Goal: Task Accomplishment & Management: Complete application form

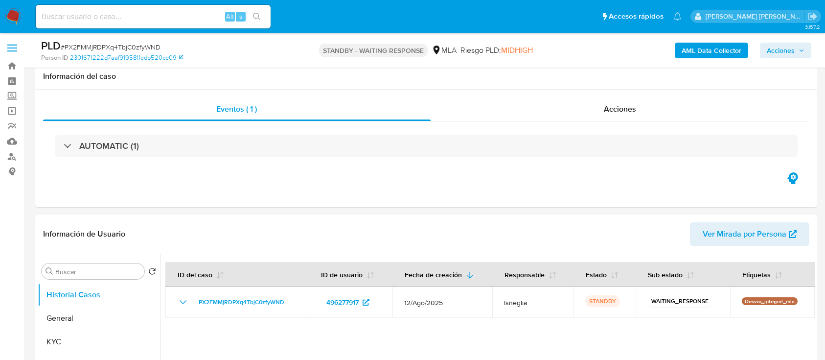
select select "10"
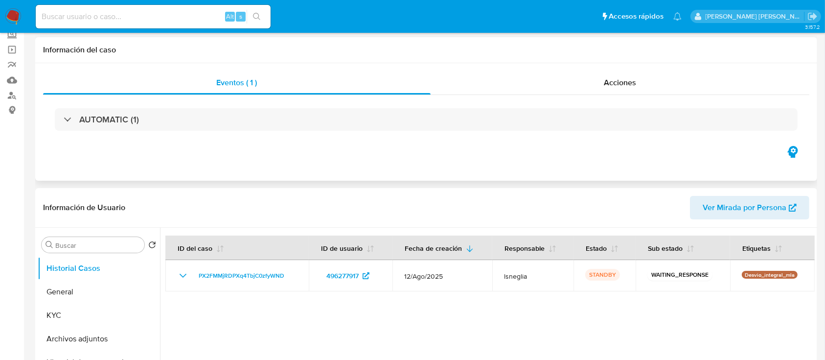
scroll to position [130, 0]
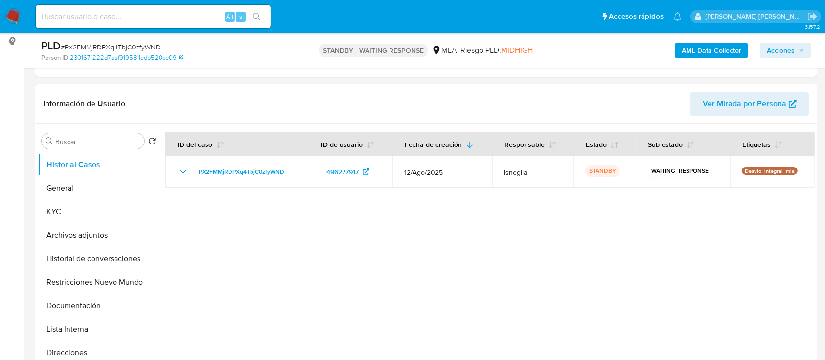
click at [137, 46] on span "# PX2FMMjRDPXq4TbjC0zfyWND" at bounding box center [111, 47] width 100 height 10
click at [144, 17] on input at bounding box center [153, 16] width 235 height 13
paste input "619182390"
click at [120, 16] on input "8619182390" at bounding box center [153, 16] width 235 height 13
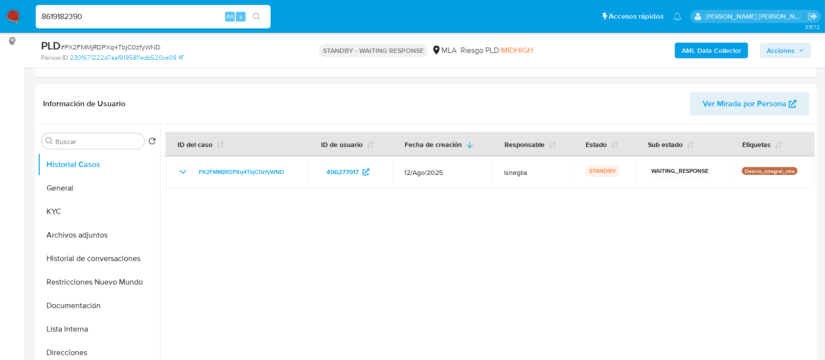
click at [120, 16] on input "8619182390" at bounding box center [153, 16] width 235 height 13
paste input
type input "619182390"
click at [256, 16] on icon "search-icon" at bounding box center [257, 17] width 8 height 8
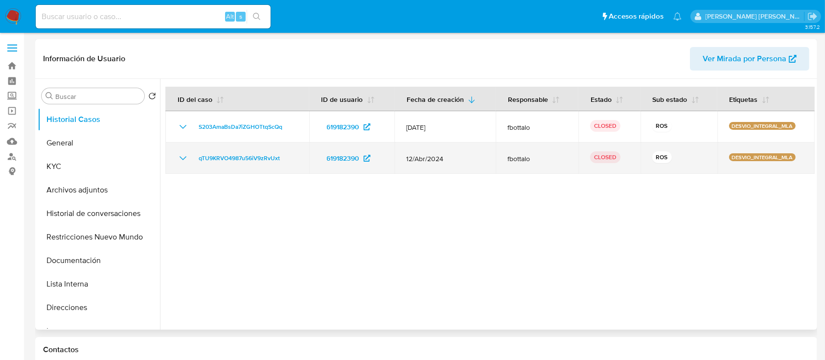
select select "10"
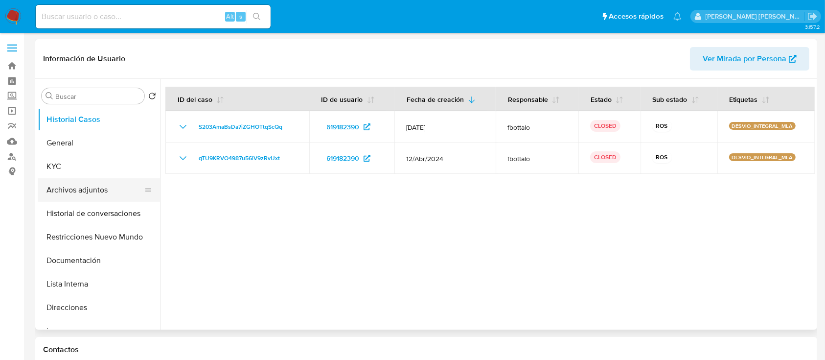
click at [80, 193] on button "Archivos adjuntos" at bounding box center [95, 189] width 115 height 23
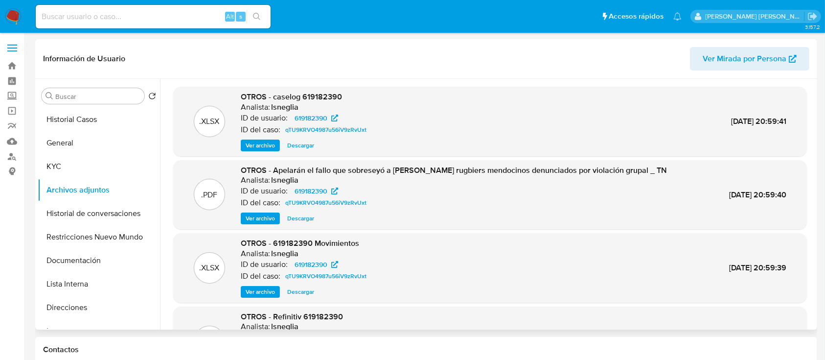
click at [261, 143] on span "Ver archivo" at bounding box center [260, 145] width 29 height 10
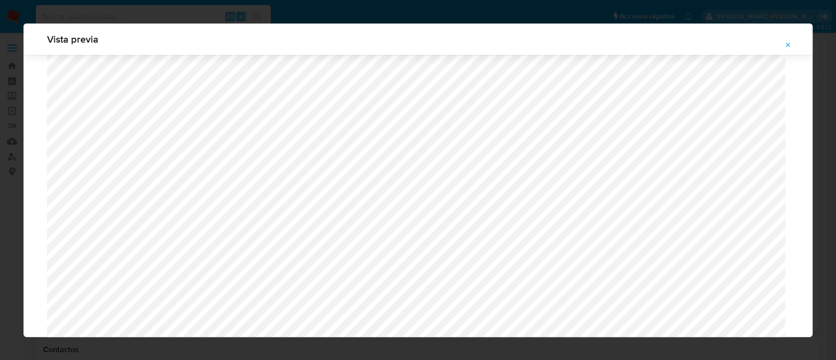
scroll to position [568, 0]
click at [782, 44] on button "Attachment preview" at bounding box center [788, 45] width 22 height 16
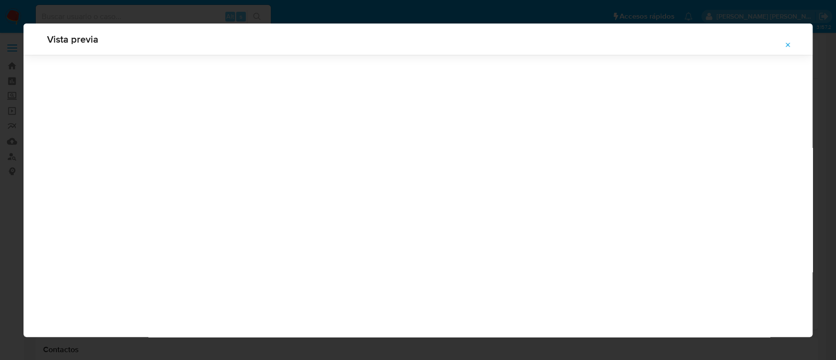
scroll to position [31, 0]
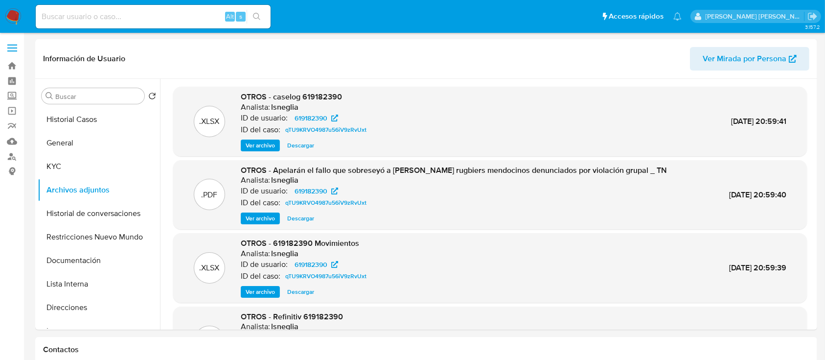
click at [149, 12] on input at bounding box center [153, 16] width 235 height 13
paste input "403113456"
drag, startPoint x: 149, startPoint y: 12, endPoint x: 166, endPoint y: 14, distance: 16.7
click at [166, 14] on input "403113456" at bounding box center [153, 16] width 235 height 13
click at [269, 144] on span "Ver archivo" at bounding box center [260, 145] width 29 height 10
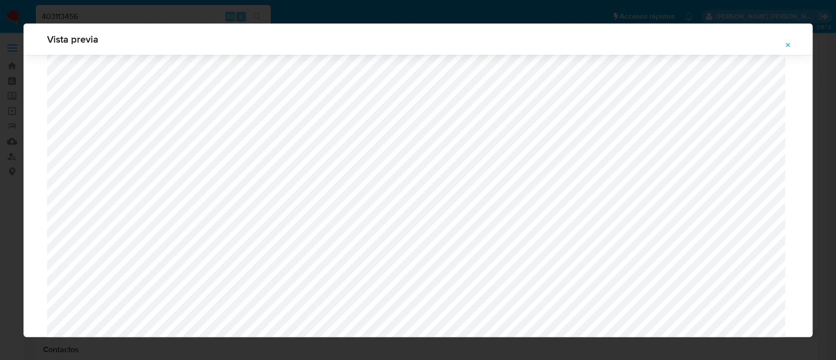
scroll to position [764, 0]
click at [785, 42] on icon "Attachment preview" at bounding box center [788, 45] width 8 height 8
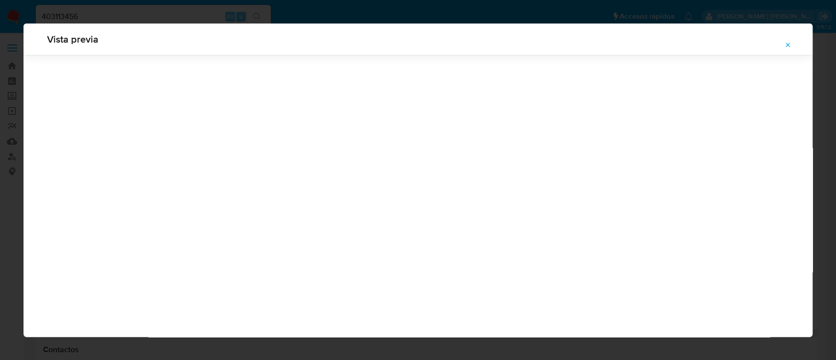
scroll to position [31, 0]
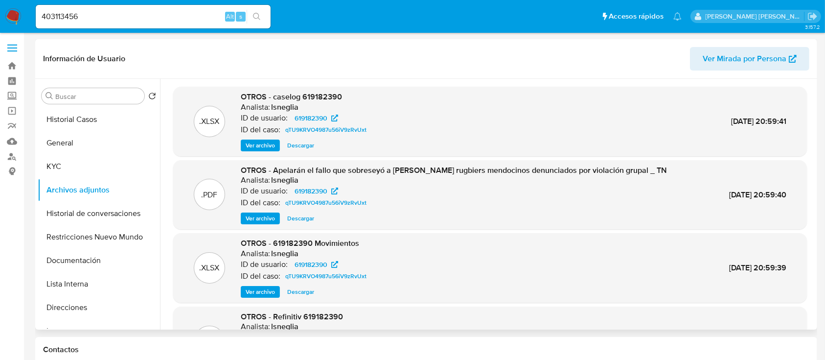
click at [94, 18] on input "403113456" at bounding box center [153, 16] width 235 height 13
paste input "7068234"
type input "47068234"
click at [262, 15] on button "search-icon" at bounding box center [257, 17] width 20 height 14
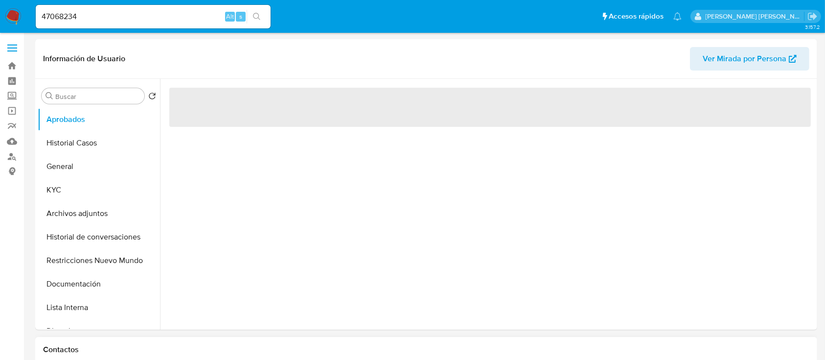
select select "10"
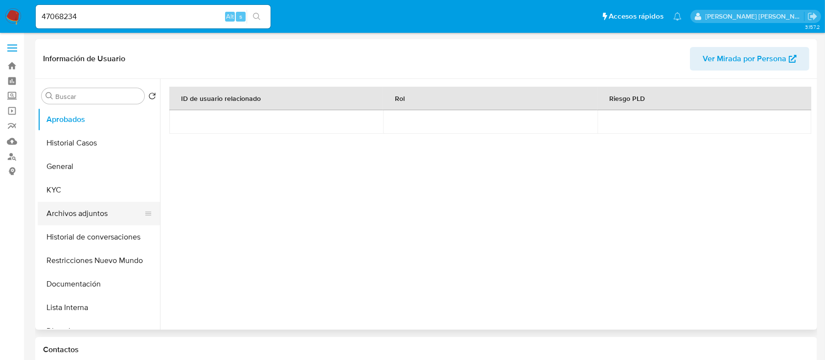
click at [78, 216] on button "Archivos adjuntos" at bounding box center [95, 213] width 115 height 23
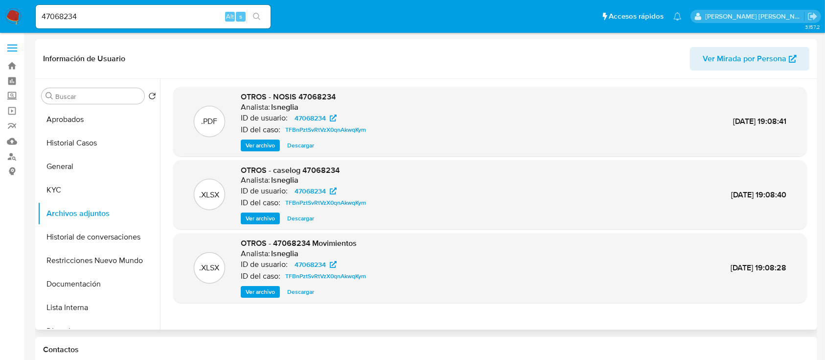
click at [266, 218] on span "Ver archivo" at bounding box center [260, 218] width 29 height 10
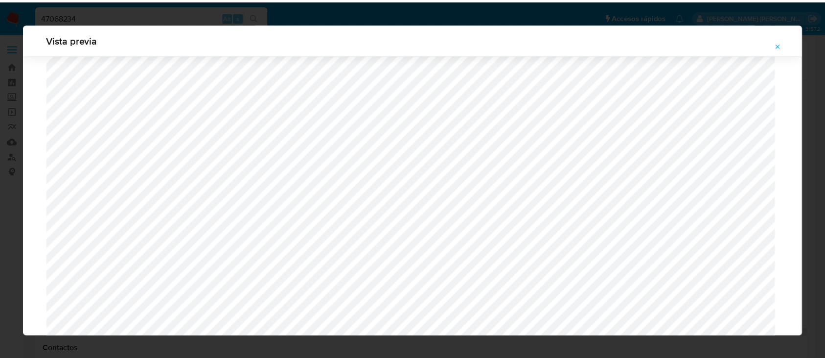
scroll to position [894, 0]
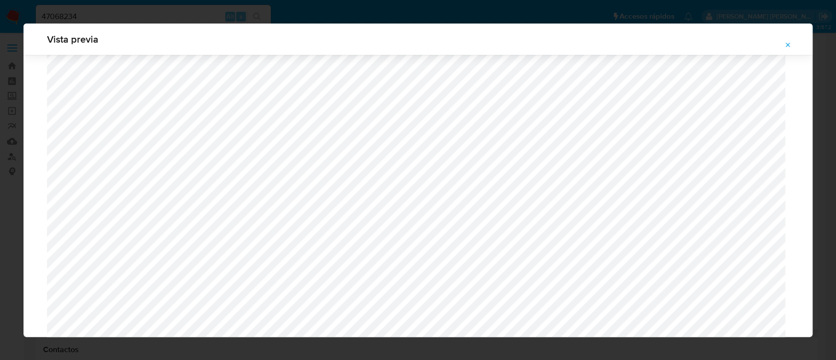
click at [791, 41] on button "Attachment preview" at bounding box center [788, 45] width 22 height 16
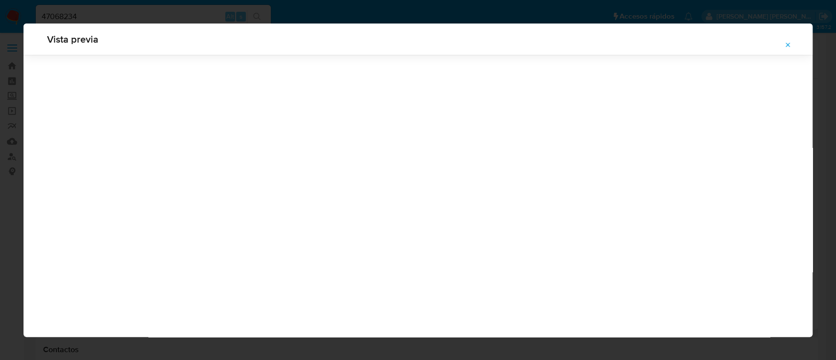
scroll to position [0, 0]
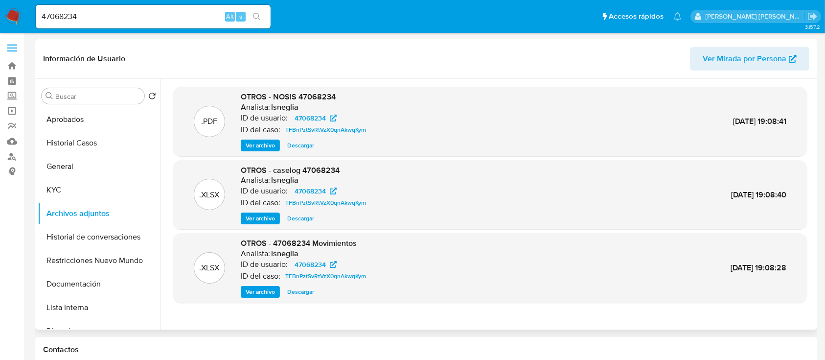
click at [318, 96] on span "OTROS - NOSIS 47068234" at bounding box center [288, 96] width 95 height 11
copy span "47068234"
click at [256, 221] on span "Ver archivo" at bounding box center [260, 218] width 29 height 10
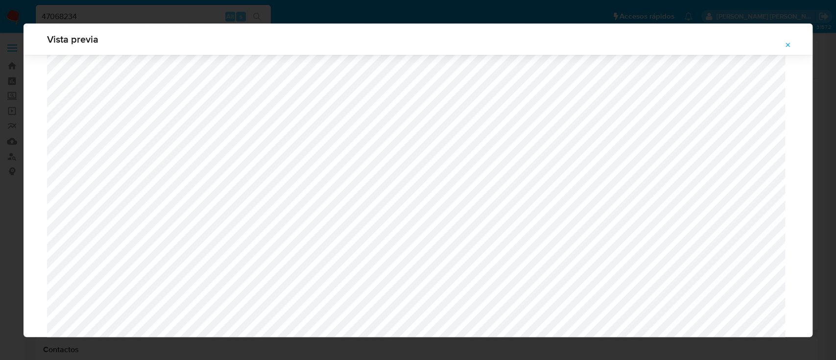
scroll to position [1155, 0]
click at [791, 43] on icon "Attachment preview" at bounding box center [788, 45] width 8 height 8
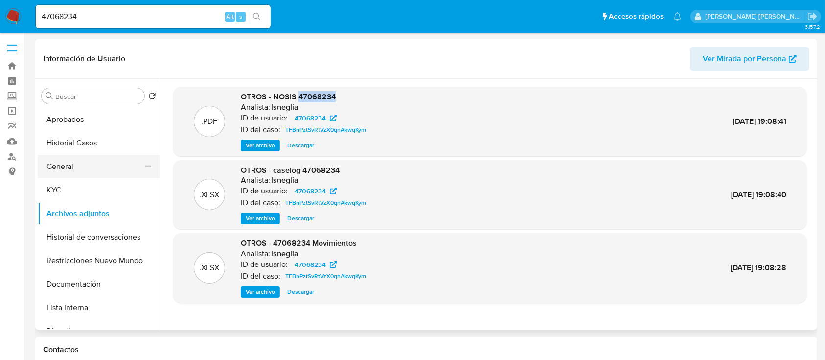
click at [52, 165] on button "General" at bounding box center [95, 166] width 115 height 23
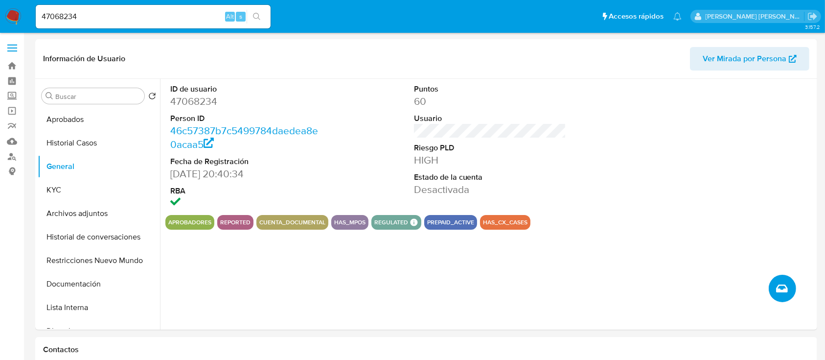
click at [781, 296] on button "Crear caso manual" at bounding box center [782, 288] width 27 height 27
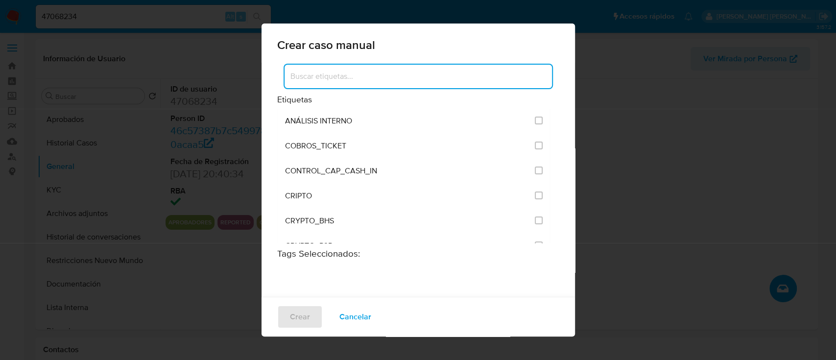
click at [352, 78] on input at bounding box center [417, 76] width 267 height 13
type input "s"
type input "i"
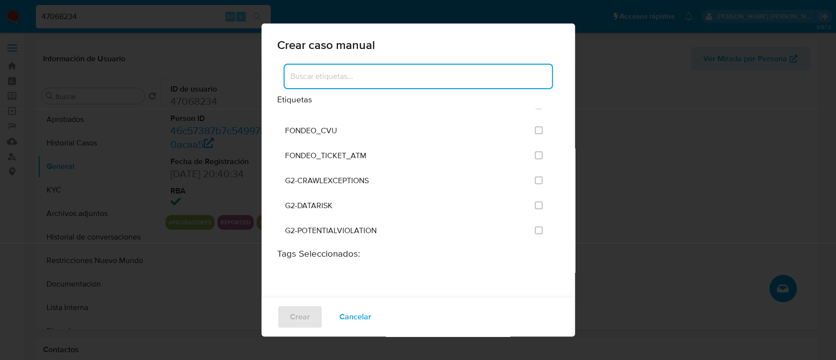
scroll to position [261, 0]
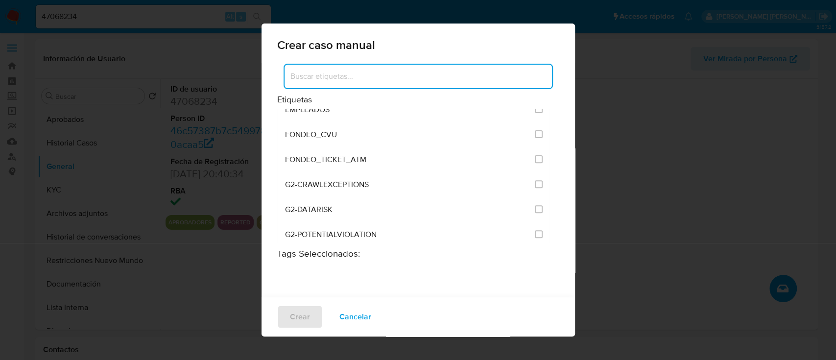
drag, startPoint x: 328, startPoint y: 80, endPoint x: 336, endPoint y: 73, distance: 10.5
click at [328, 80] on input at bounding box center [417, 76] width 267 height 13
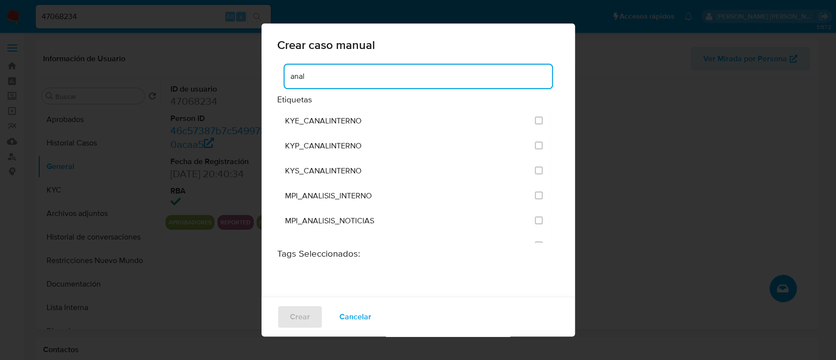
scroll to position [0, 0]
type input "a"
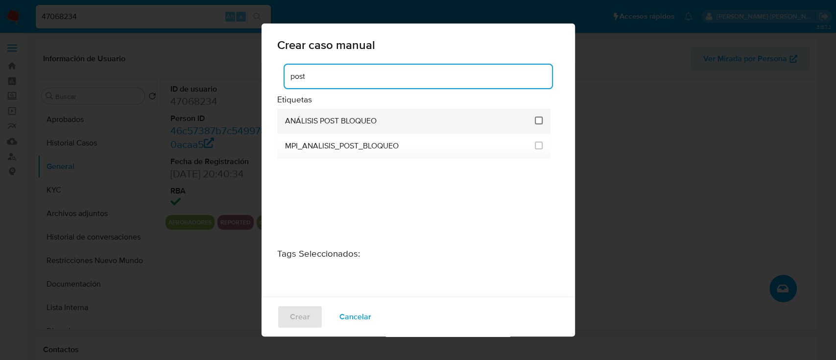
type input "post"
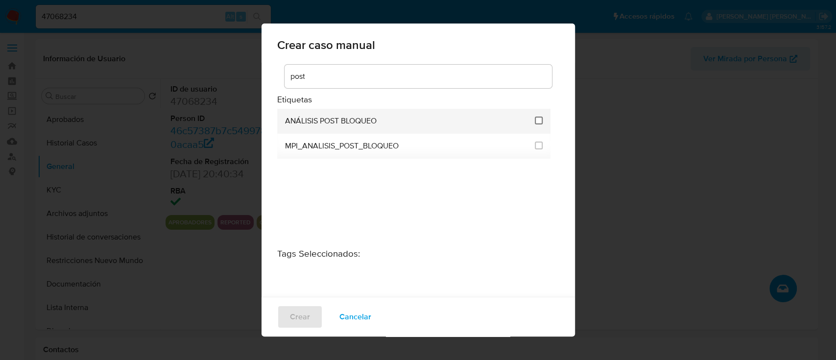
click at [537, 121] on input "3249" at bounding box center [539, 121] width 8 height 8
checkbox input "true"
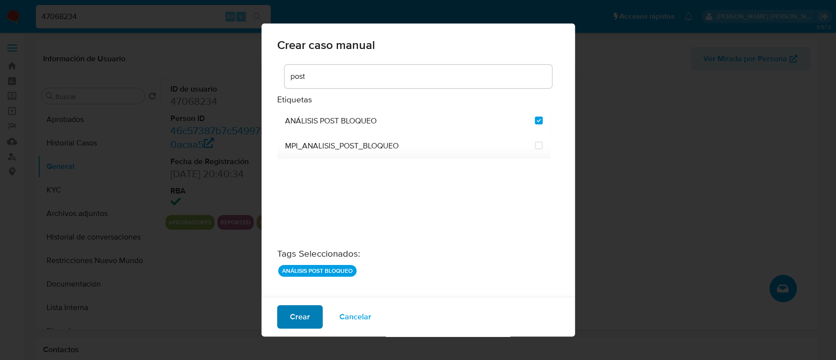
click at [305, 318] on span "Crear" at bounding box center [300, 317] width 20 height 22
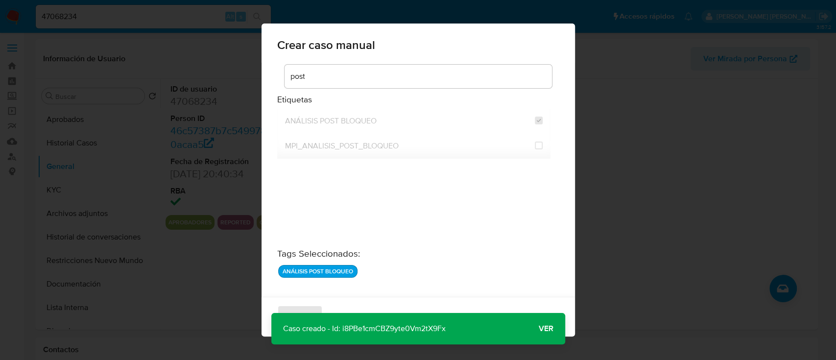
click at [543, 328] on span "Ver" at bounding box center [545, 328] width 15 height 0
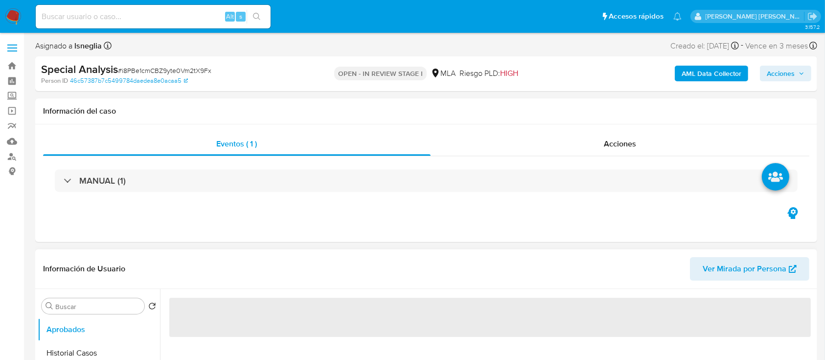
scroll to position [65, 0]
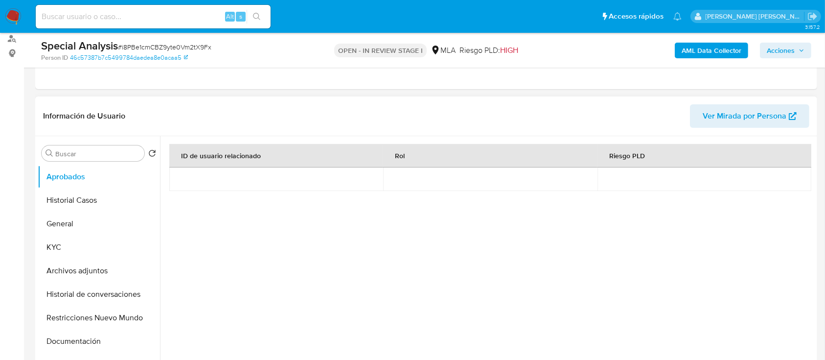
select select "10"
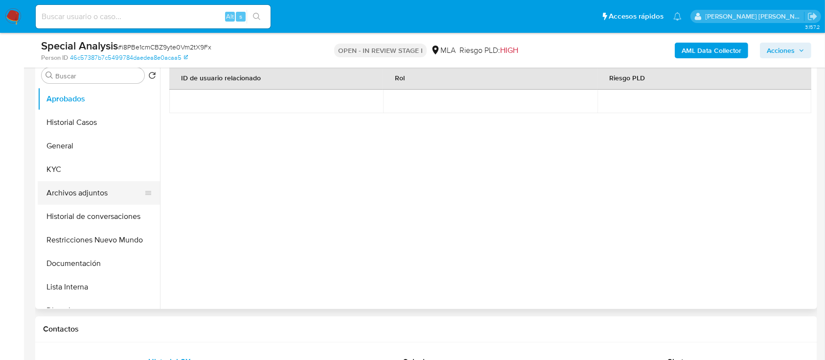
click at [92, 193] on button "Archivos adjuntos" at bounding box center [95, 192] width 115 height 23
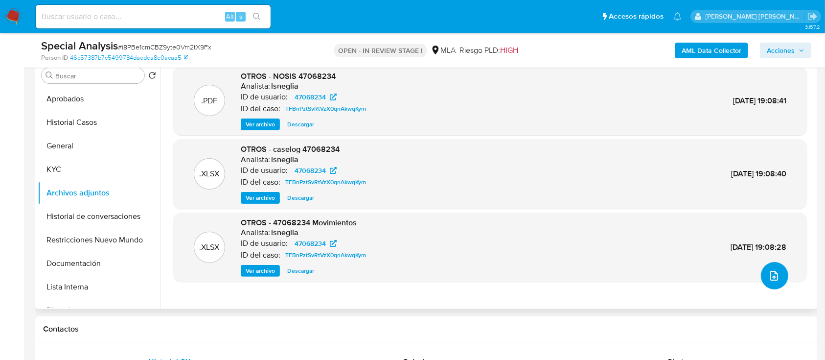
click at [771, 280] on icon "upload-file" at bounding box center [775, 276] width 12 height 12
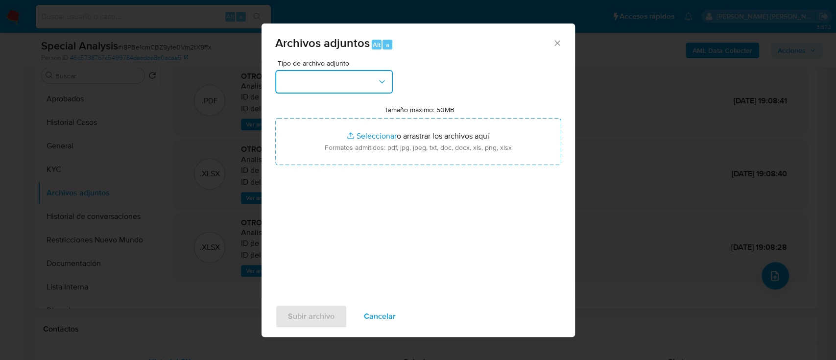
click at [305, 85] on button "button" at bounding box center [333, 81] width 117 height 23
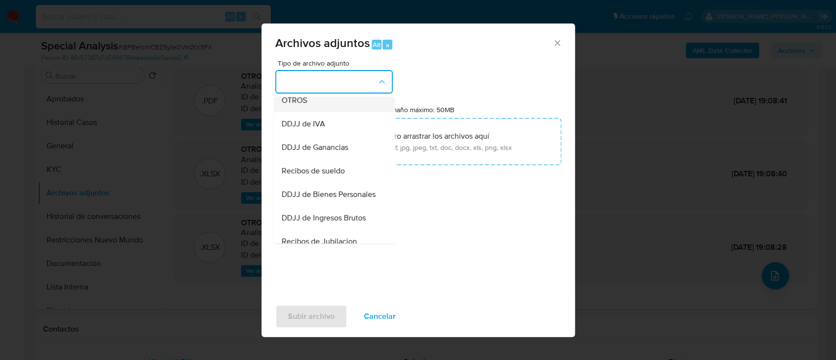
click at [323, 111] on div "OTROS" at bounding box center [331, 100] width 100 height 23
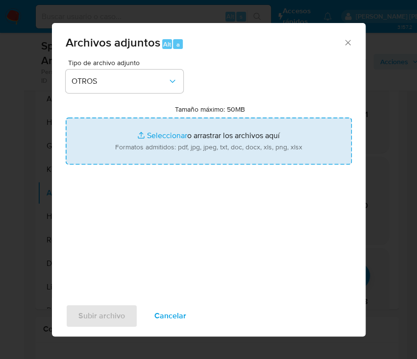
type input "C:\fakepath\Documentacion post cierre.pdf"
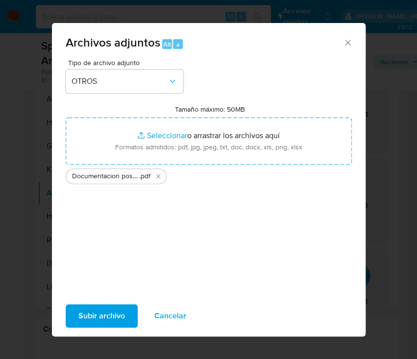
click at [110, 311] on span "Subir archivo" at bounding box center [101, 316] width 47 height 22
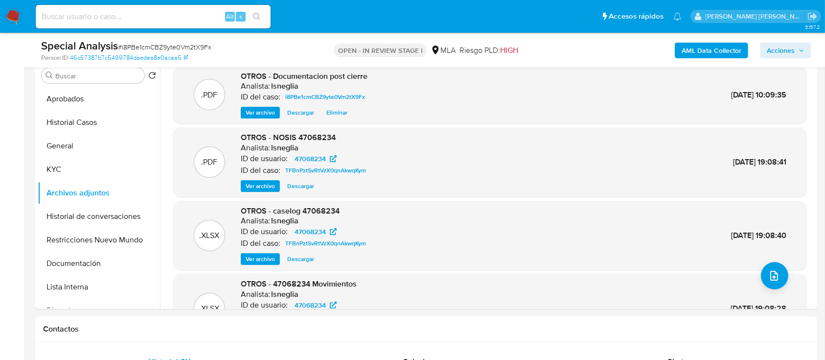
click at [802, 50] on icon "button" at bounding box center [802, 50] width 6 height 6
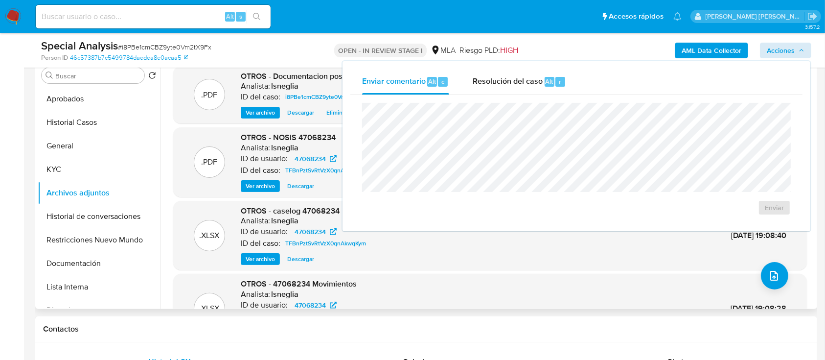
drag, startPoint x: 63, startPoint y: 171, endPoint x: 161, endPoint y: 170, distance: 97.4
click at [64, 171] on button "KYC" at bounding box center [99, 169] width 122 height 23
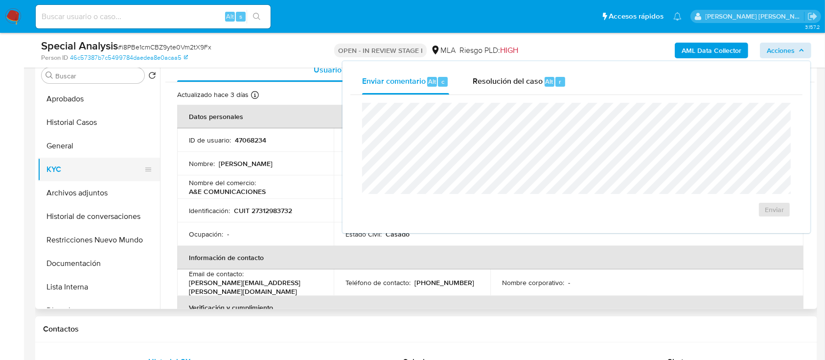
drag, startPoint x: 74, startPoint y: 152, endPoint x: 70, endPoint y: 166, distance: 14.9
click at [75, 152] on button "General" at bounding box center [99, 145] width 122 height 23
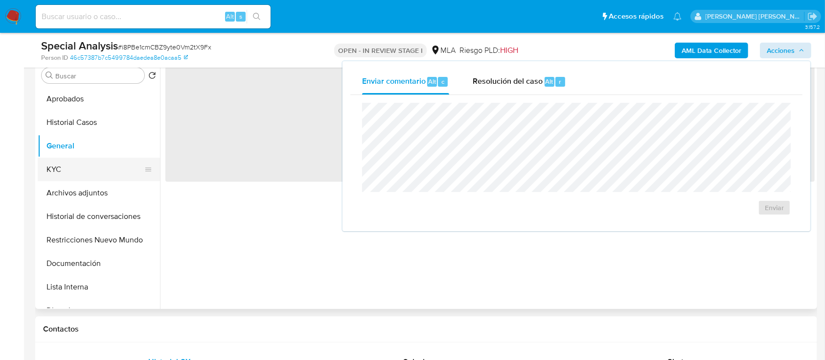
click at [70, 166] on button "KYC" at bounding box center [95, 169] width 115 height 23
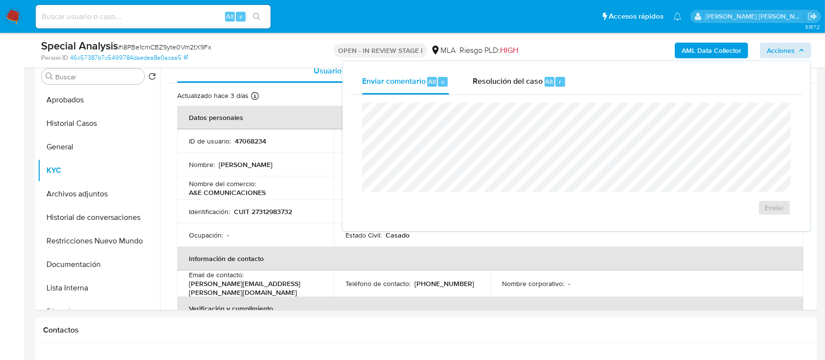
scroll to position [130, 0]
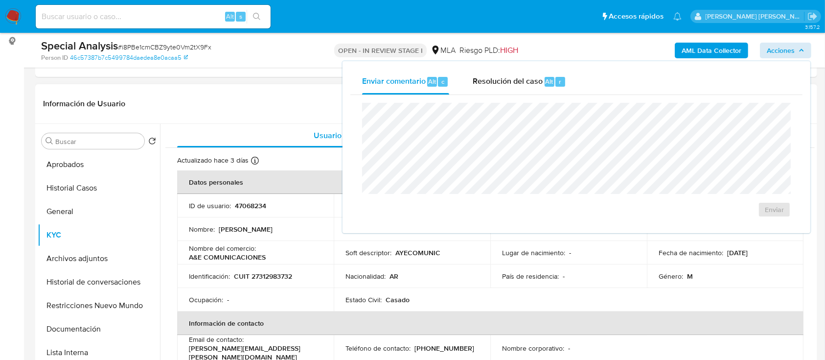
click at [265, 275] on p "CUIT 27312983732" at bounding box center [263, 276] width 58 height 9
click at [266, 275] on p "CUIT 27312983732" at bounding box center [263, 276] width 58 height 9
copy p "27312983732"
